Goal: Navigation & Orientation: Understand site structure

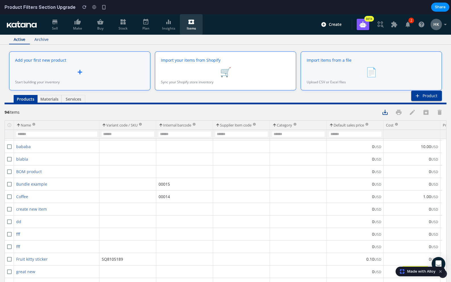
scroll to position [103, 0]
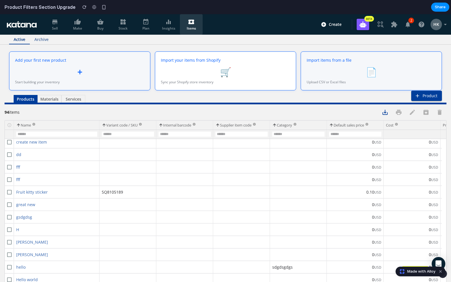
click at [166, 21] on icon at bounding box center [168, 21] width 7 height 7
click at [143, 25] on span "Plan" at bounding box center [146, 24] width 14 height 12
click at [123, 23] on icon at bounding box center [122, 21] width 5 height 5
click at [101, 24] on icon at bounding box center [100, 21] width 6 height 5
click at [74, 24] on icon at bounding box center [77, 21] width 7 height 7
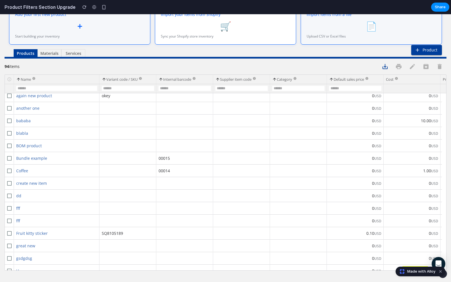
scroll to position [14, 0]
